Goal: Navigation & Orientation: Find specific page/section

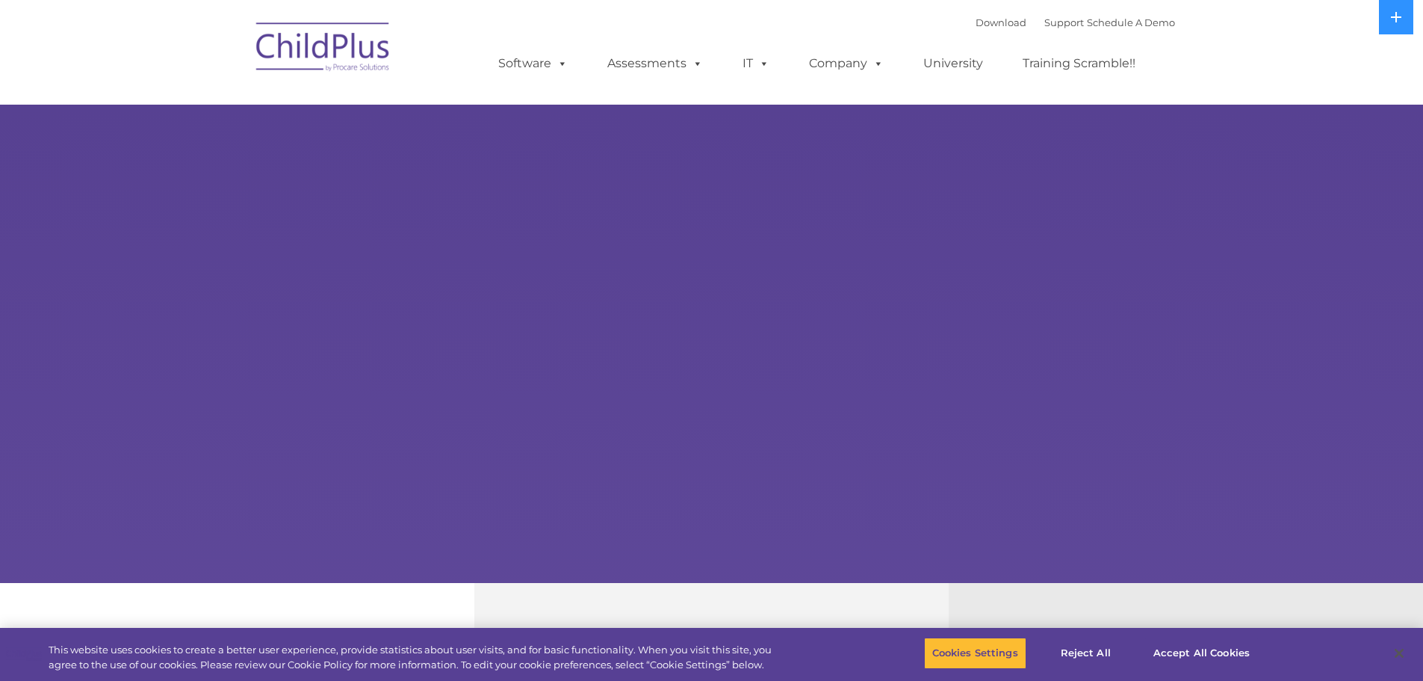
select select "MEDIUM"
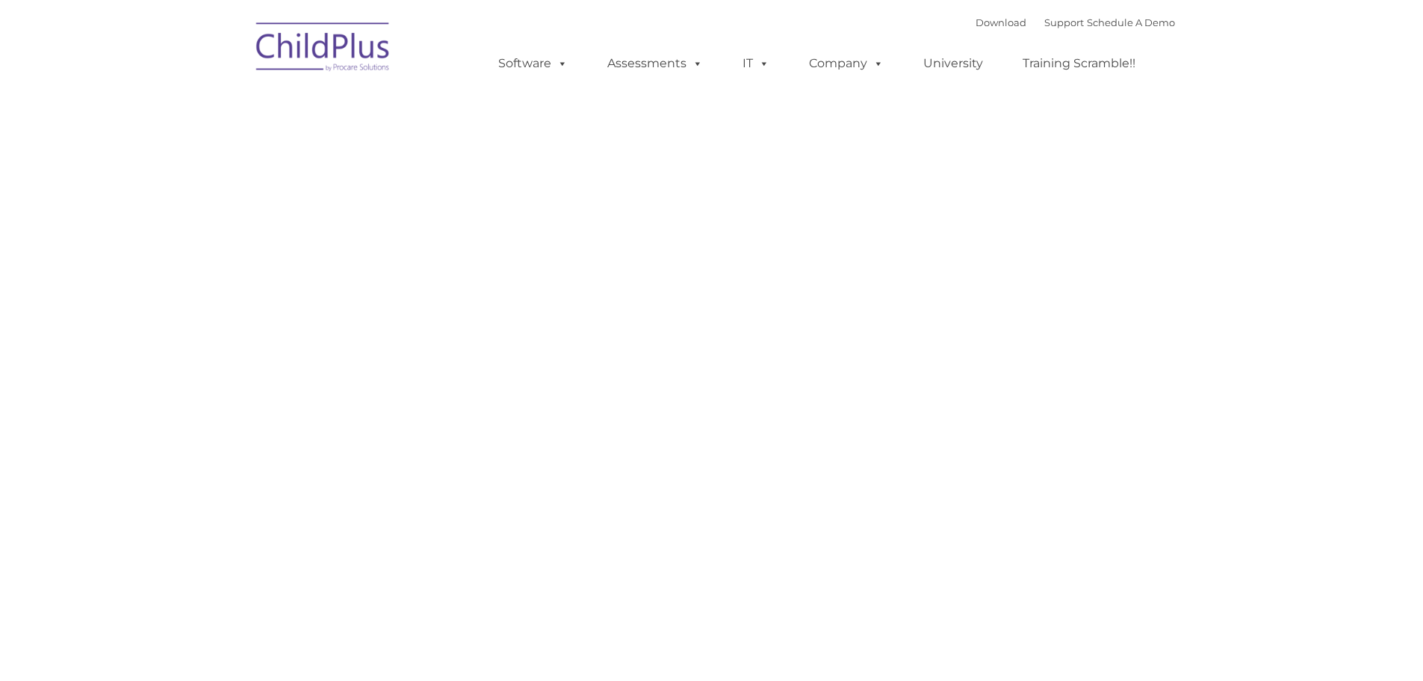
type input ""
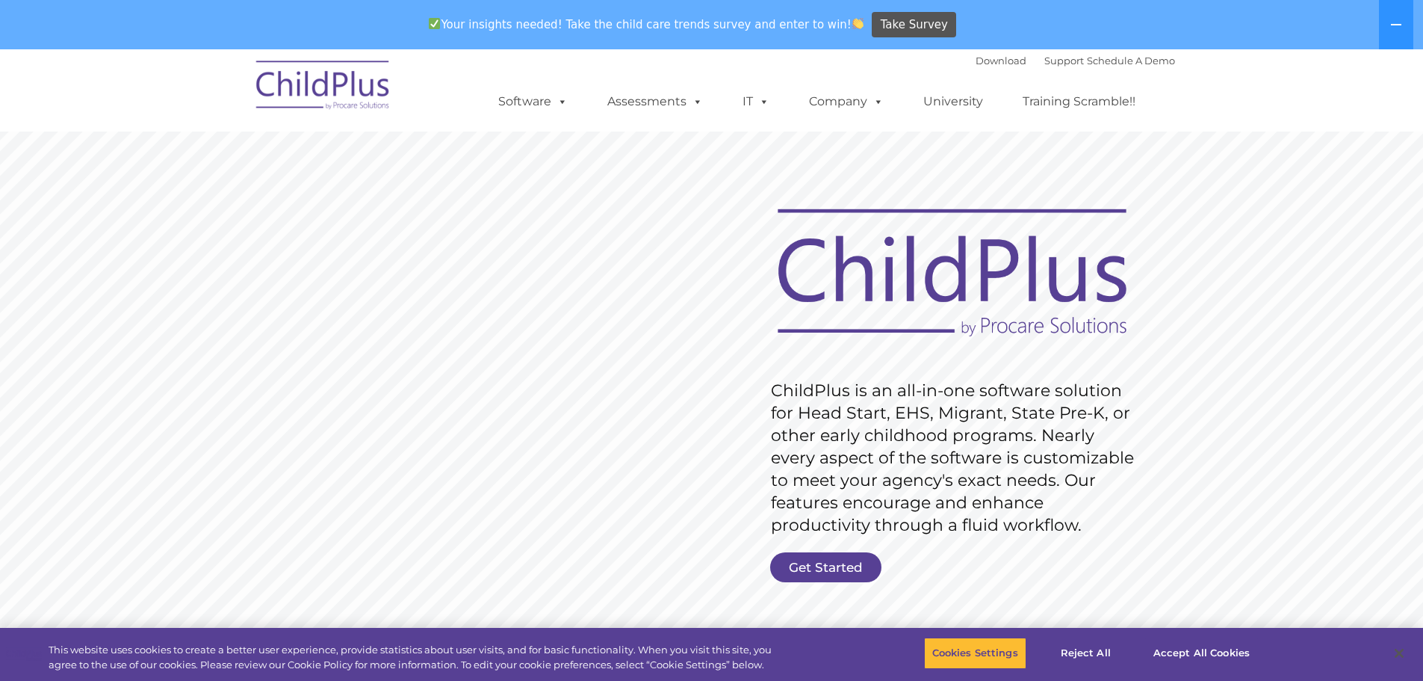
click at [1395, 25] on icon at bounding box center [1396, 24] width 10 height 1
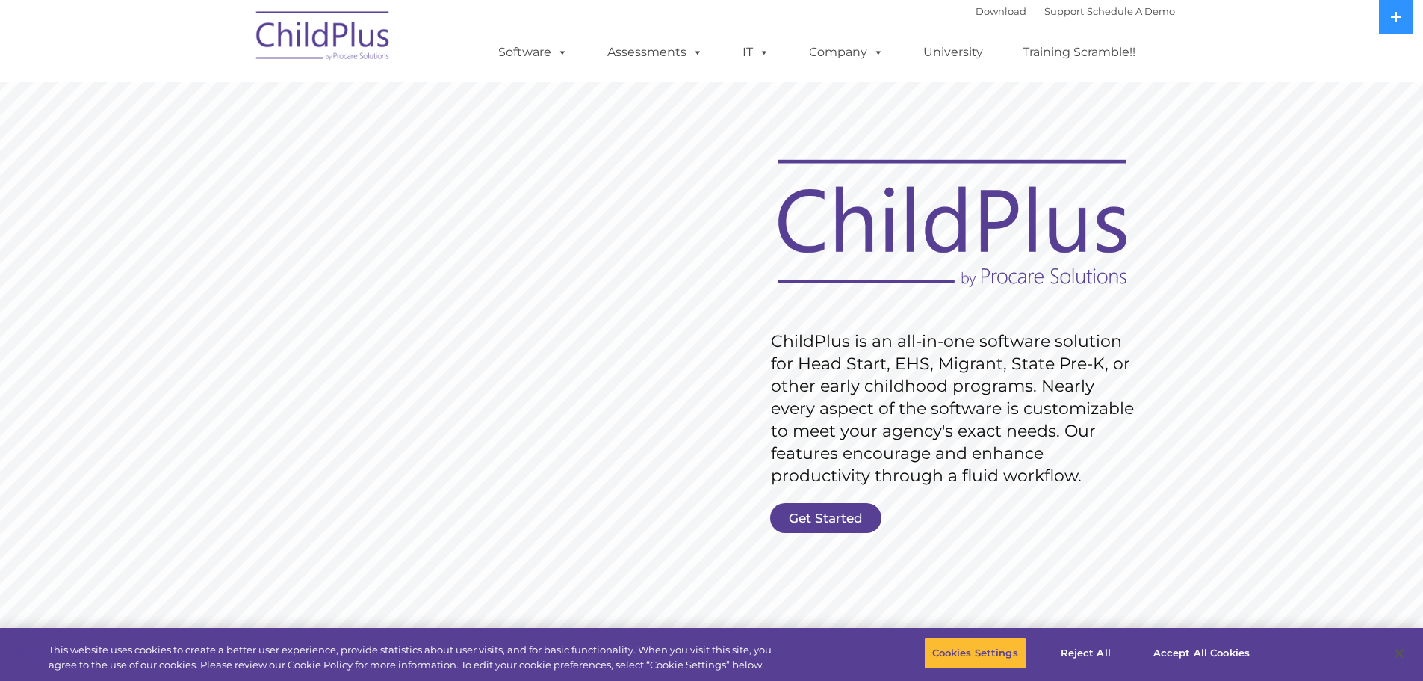
click at [1395, 25] on button at bounding box center [1396, 17] width 34 height 34
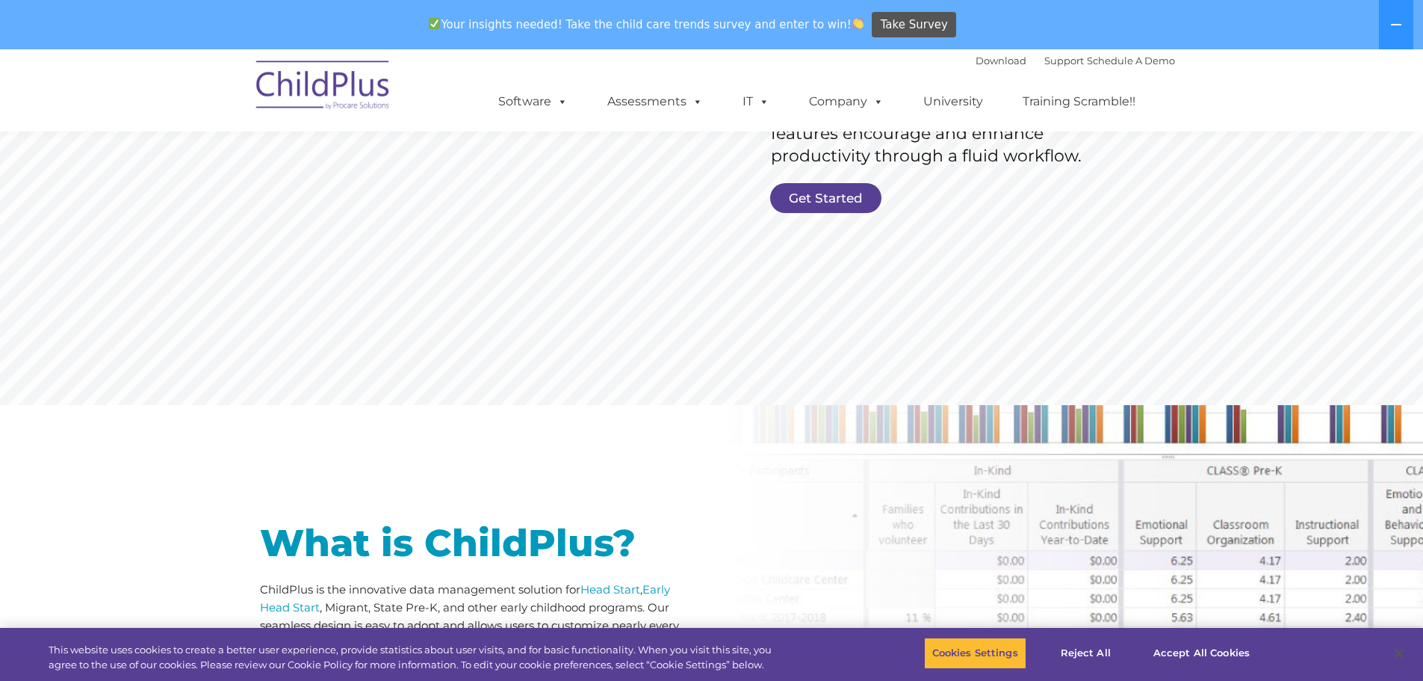
scroll to position [374, 0]
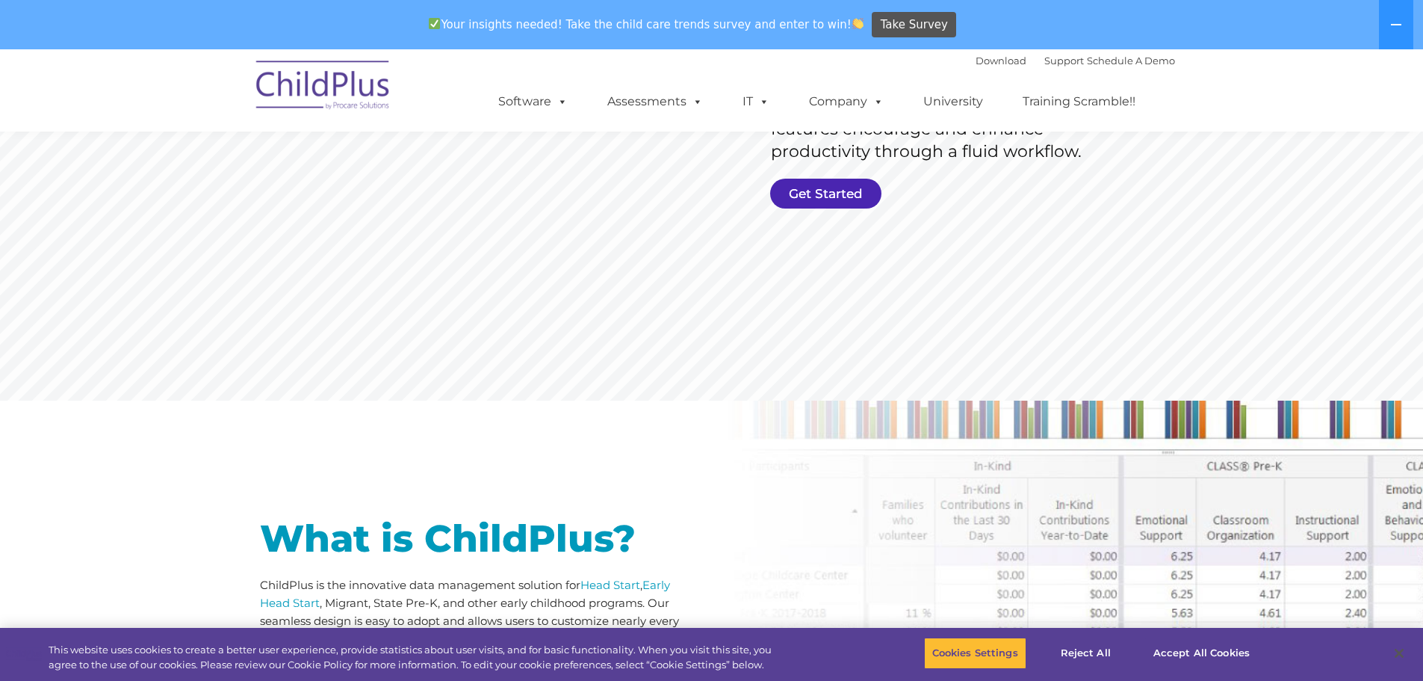
click at [817, 189] on link "Get Started" at bounding box center [825, 194] width 111 height 30
